Goal: Information Seeking & Learning: Learn about a topic

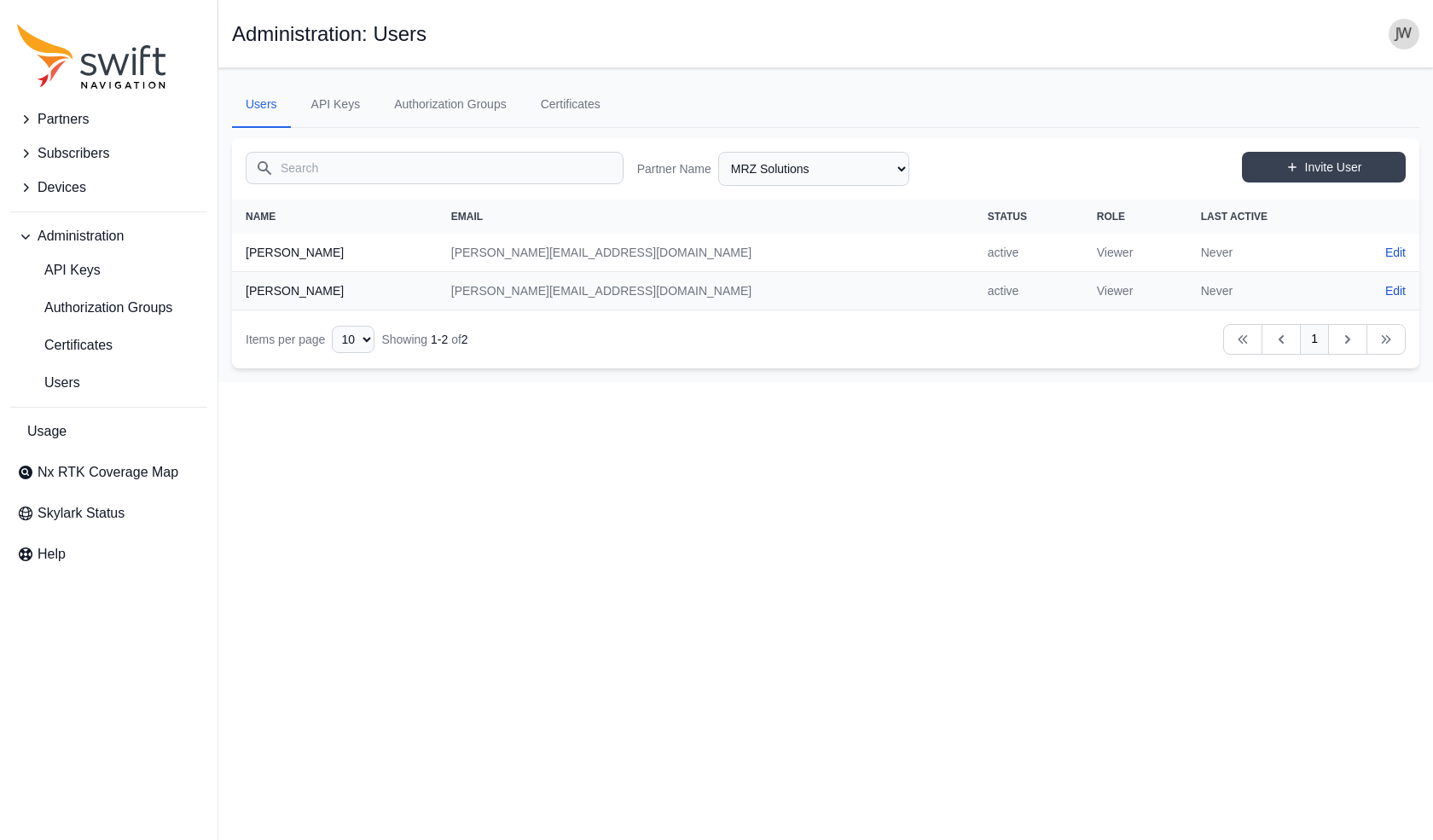
select select "00c9b4e0-2a31-4269-8422-2b6f2d5bb8eb"
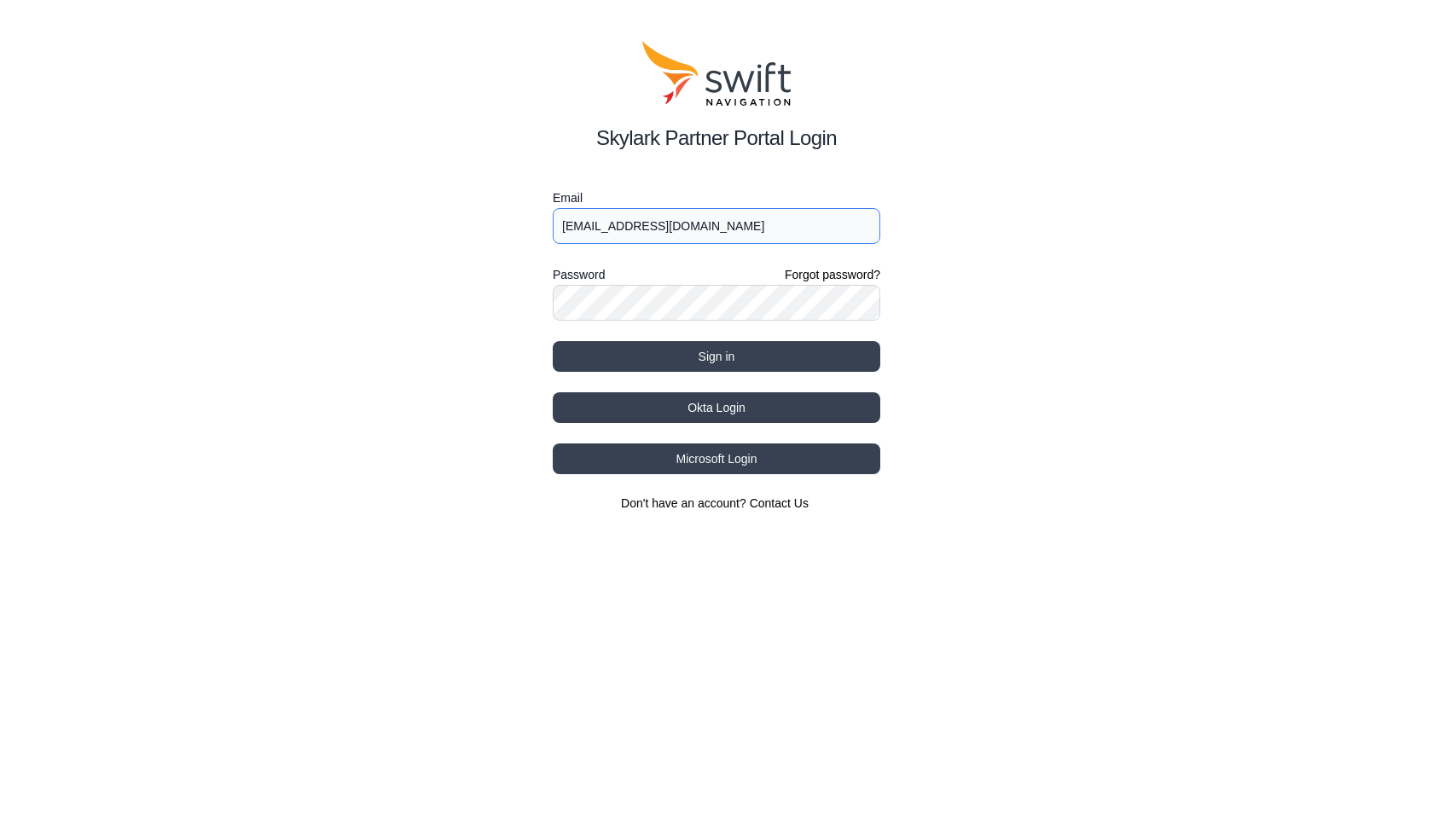
type input "[EMAIL_ADDRESS][DOMAIN_NAME]"
click at [709, 406] on button "Okta Login" at bounding box center [716, 408] width 327 height 31
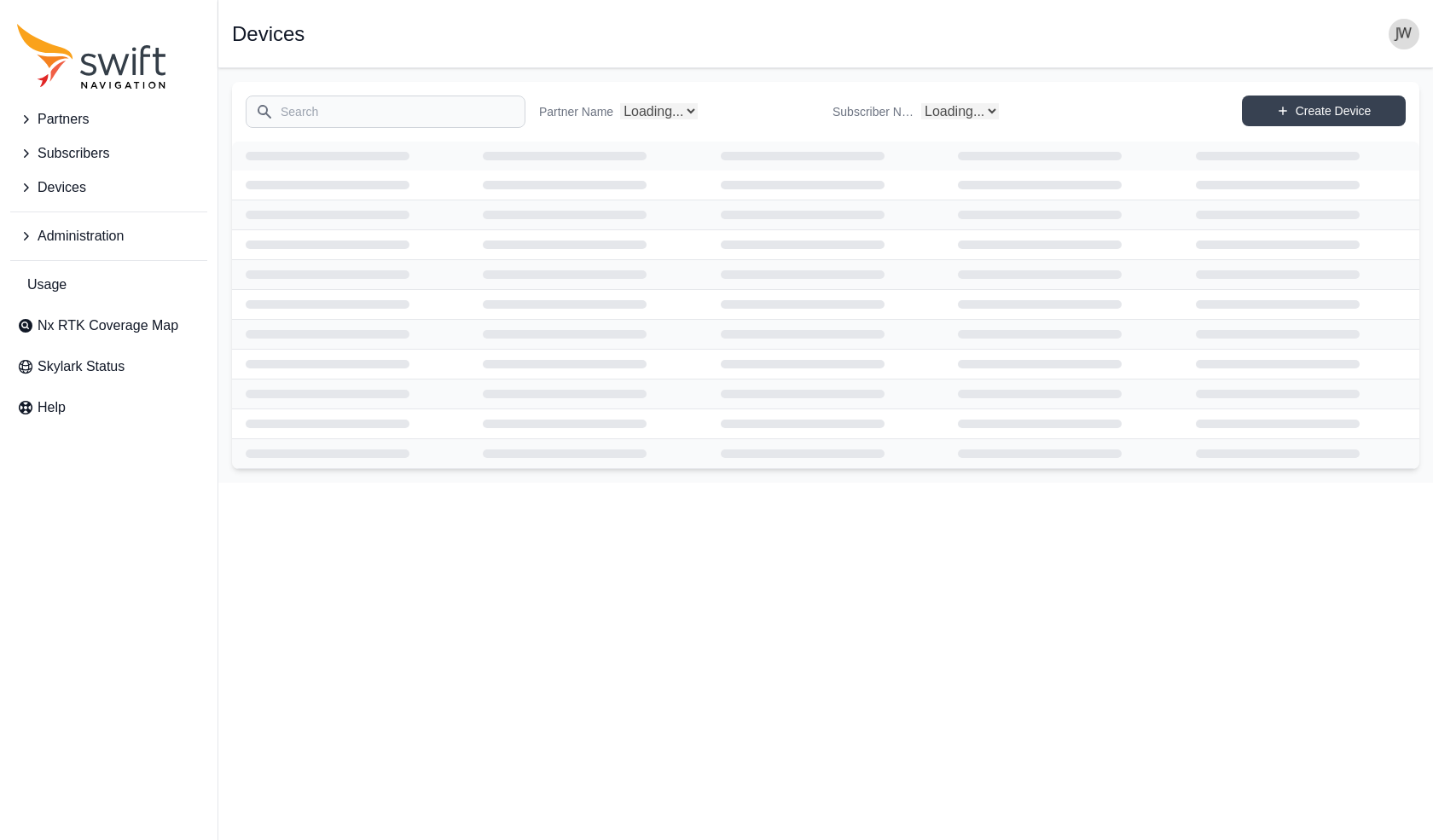
select select "Subscriber"
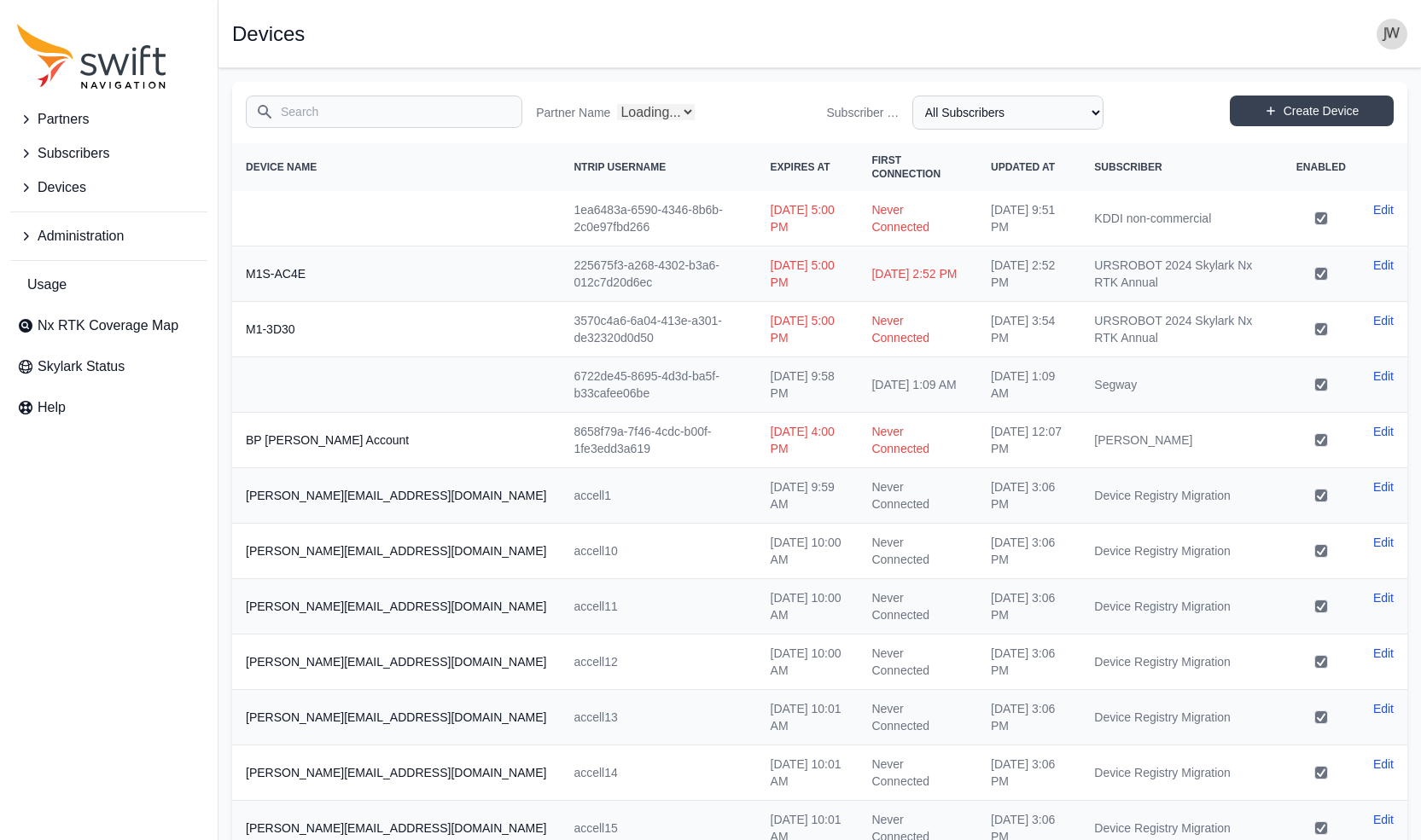
select select "Partner Name"
click at [58, 237] on span "Administration" at bounding box center [80, 236] width 86 height 21
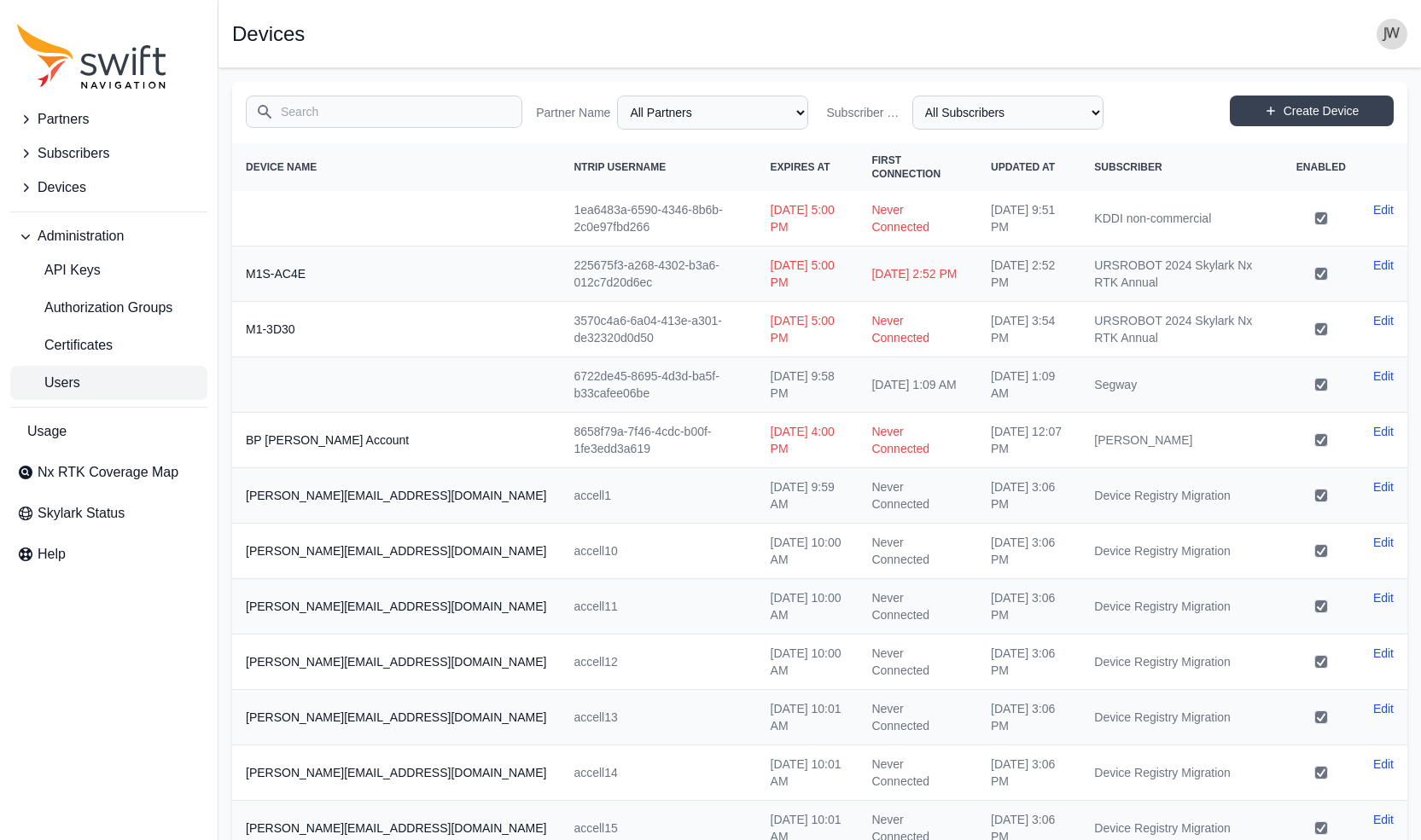
click at [60, 393] on span "Users" at bounding box center [49, 383] width 64 height 21
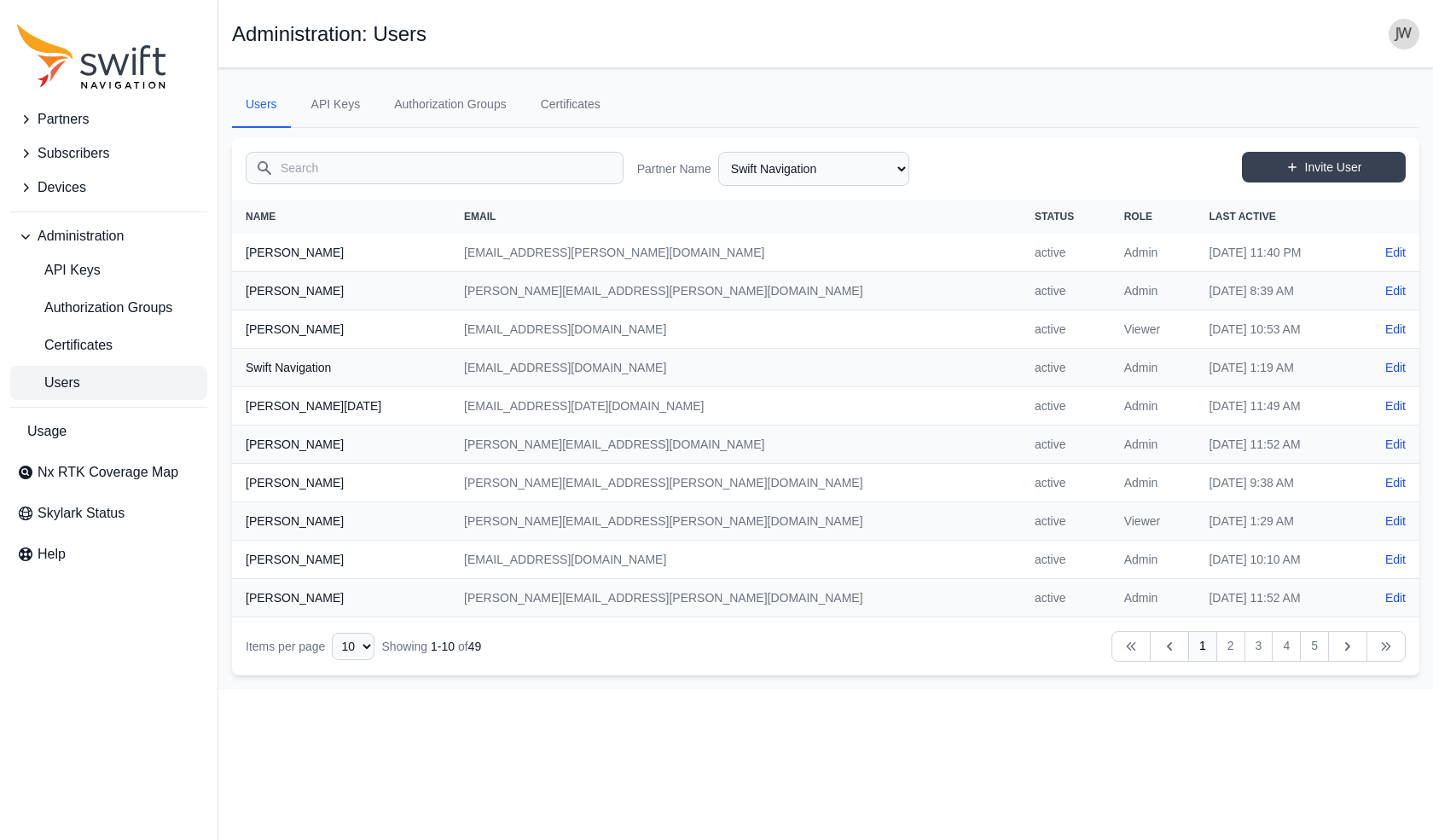
click at [1402, 36] on img "button" at bounding box center [1403, 34] width 31 height 31
click at [1289, 132] on link "Administration" at bounding box center [1337, 137] width 191 height 31
click at [1271, 140] on link "Administration" at bounding box center [1337, 137] width 191 height 31
click at [896, 166] on main "Open sidebar Administration: Users Users API Keys Authorization Groups Certific…" at bounding box center [825, 379] width 1215 height 621
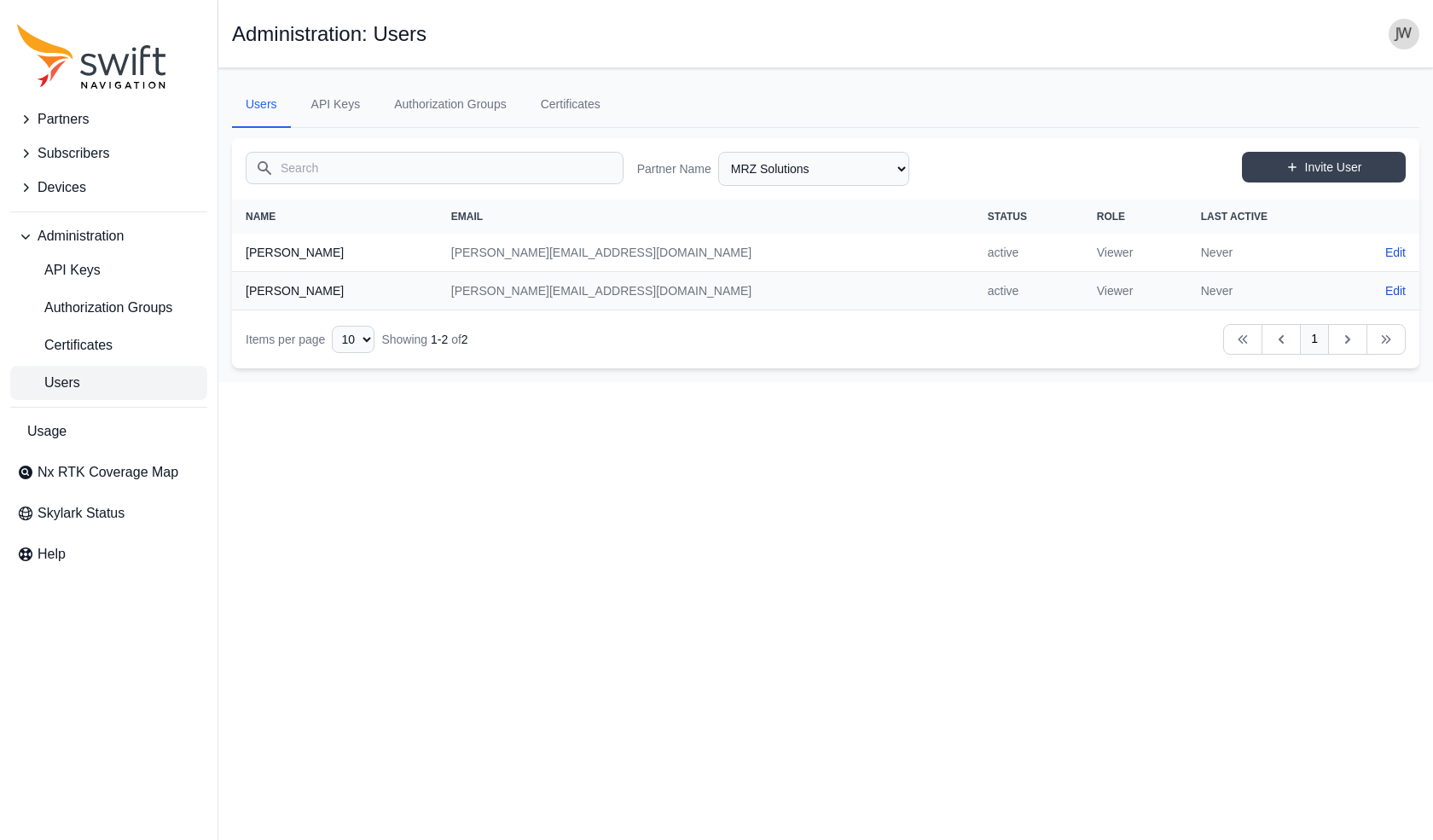
click at [64, 382] on span "Users" at bounding box center [49, 383] width 63 height 21
select select "ab3272ce-40d0-4c94-a524-96a758ab755c"
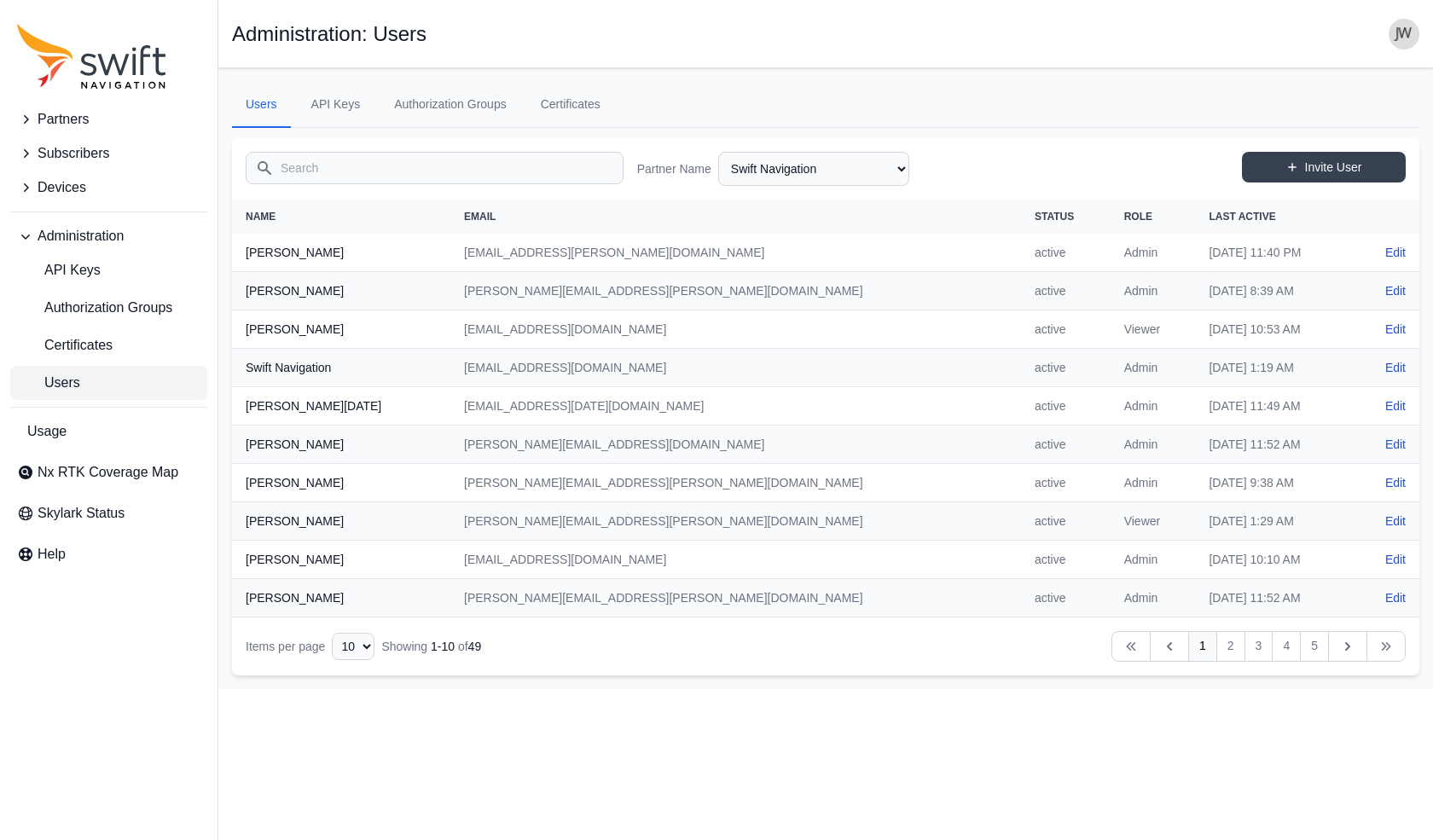
click at [70, 377] on span "Users" at bounding box center [49, 383] width 63 height 21
click at [65, 471] on span "Nx RTK Coverage Map" at bounding box center [108, 472] width 141 height 21
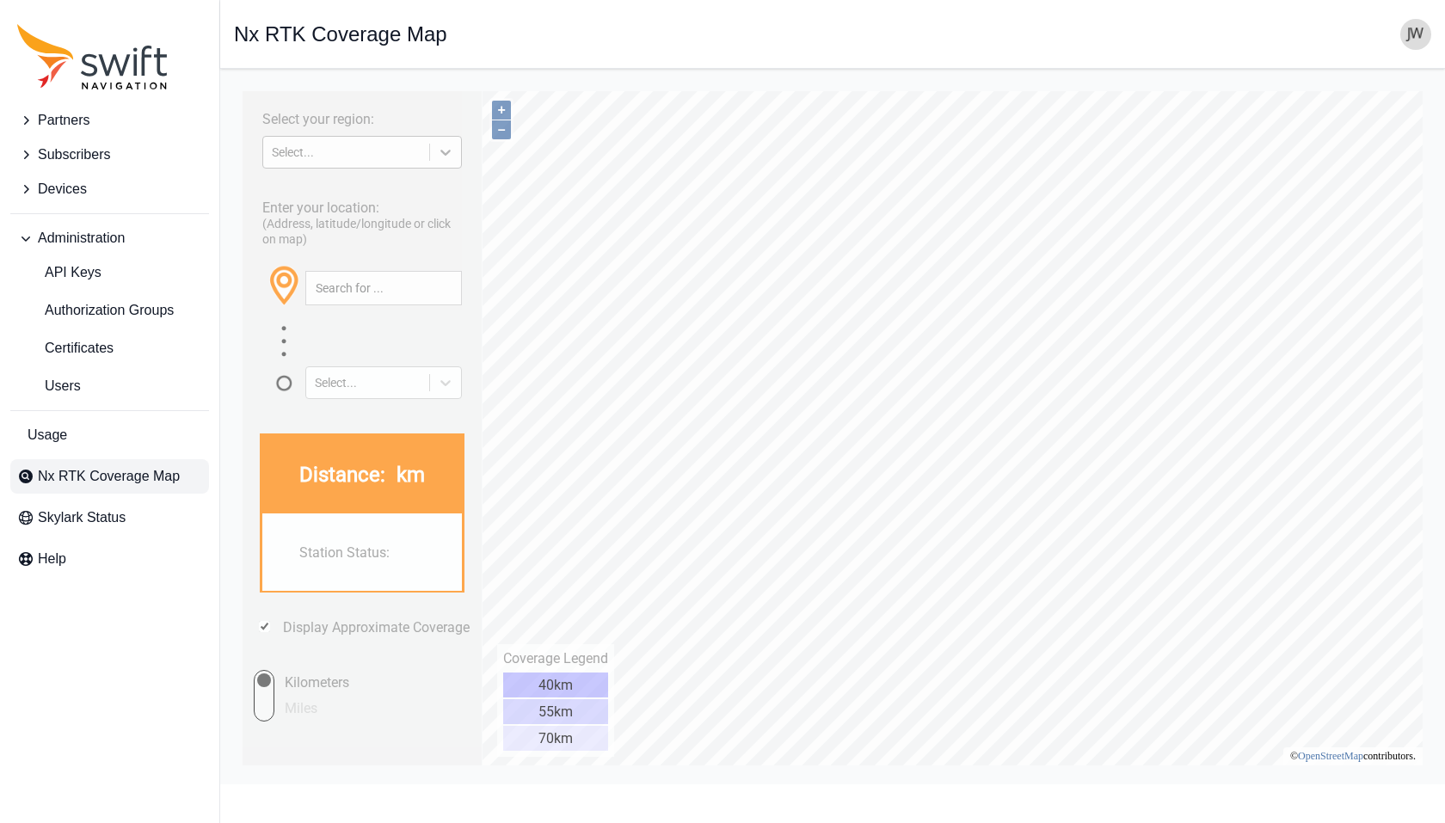
click at [440, 152] on icon at bounding box center [445, 152] width 17 height 17
click at [355, 203] on div "EUROPE" at bounding box center [362, 193] width 200 height 28
click at [306, 194] on div "Enter your location: (Address, latitude/longitude or click on map) Select..." at bounding box center [362, 293] width 222 height 211
click at [352, 293] on input "text" at bounding box center [383, 288] width 155 height 33
paste input "[GEOGRAPHIC_DATA]"
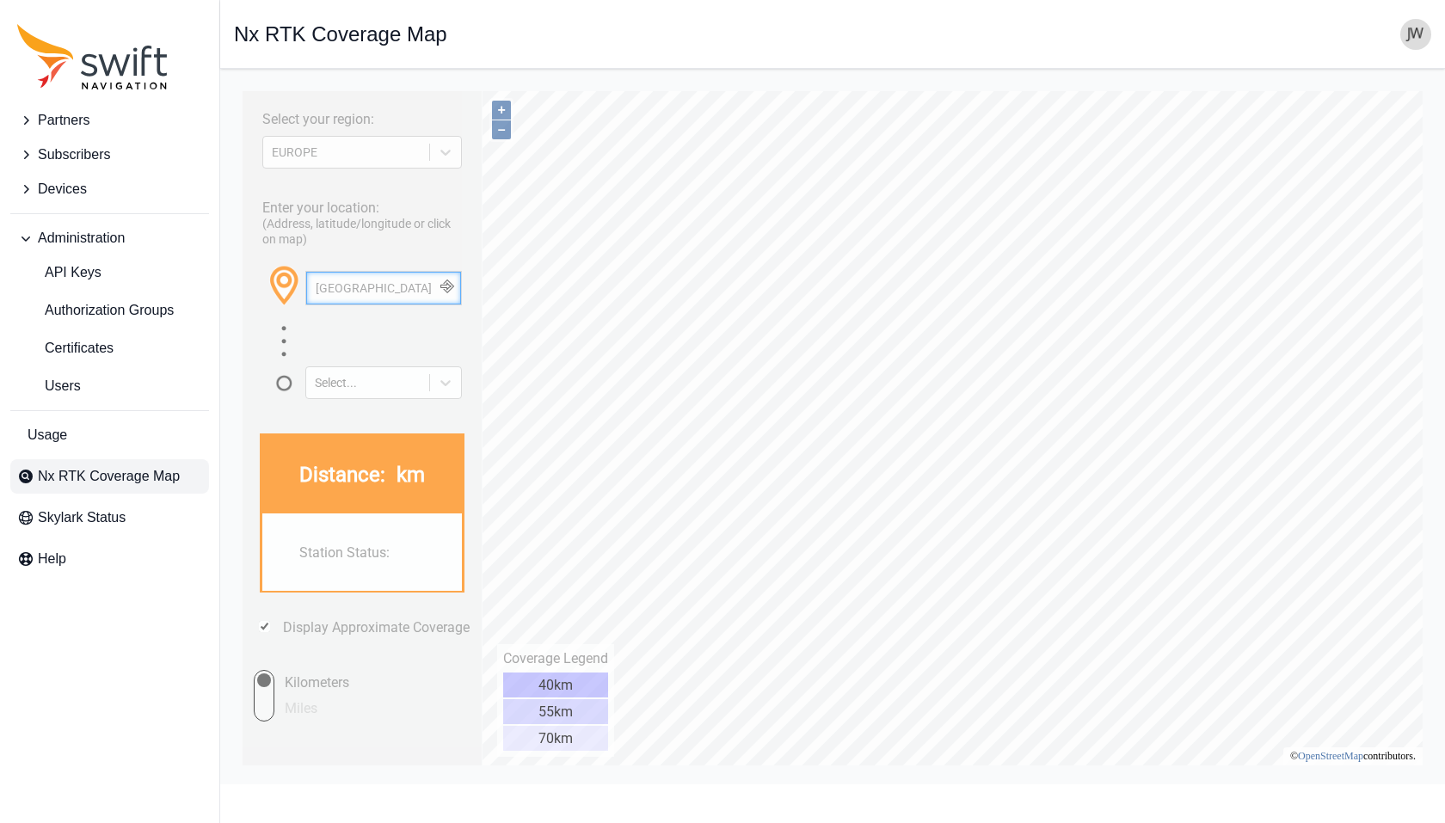
type input "[GEOGRAPHIC_DATA]"
click at [452, 290] on button "button" at bounding box center [447, 288] width 28 height 33
click at [439, 329] on span "[GEOGRAPHIC_DATA], okres [GEOGRAPHIC_DATA], [STREET_ADDRESS]" at bounding box center [452, 336] width 284 height 26
